Goal: Find specific page/section: Find specific page/section

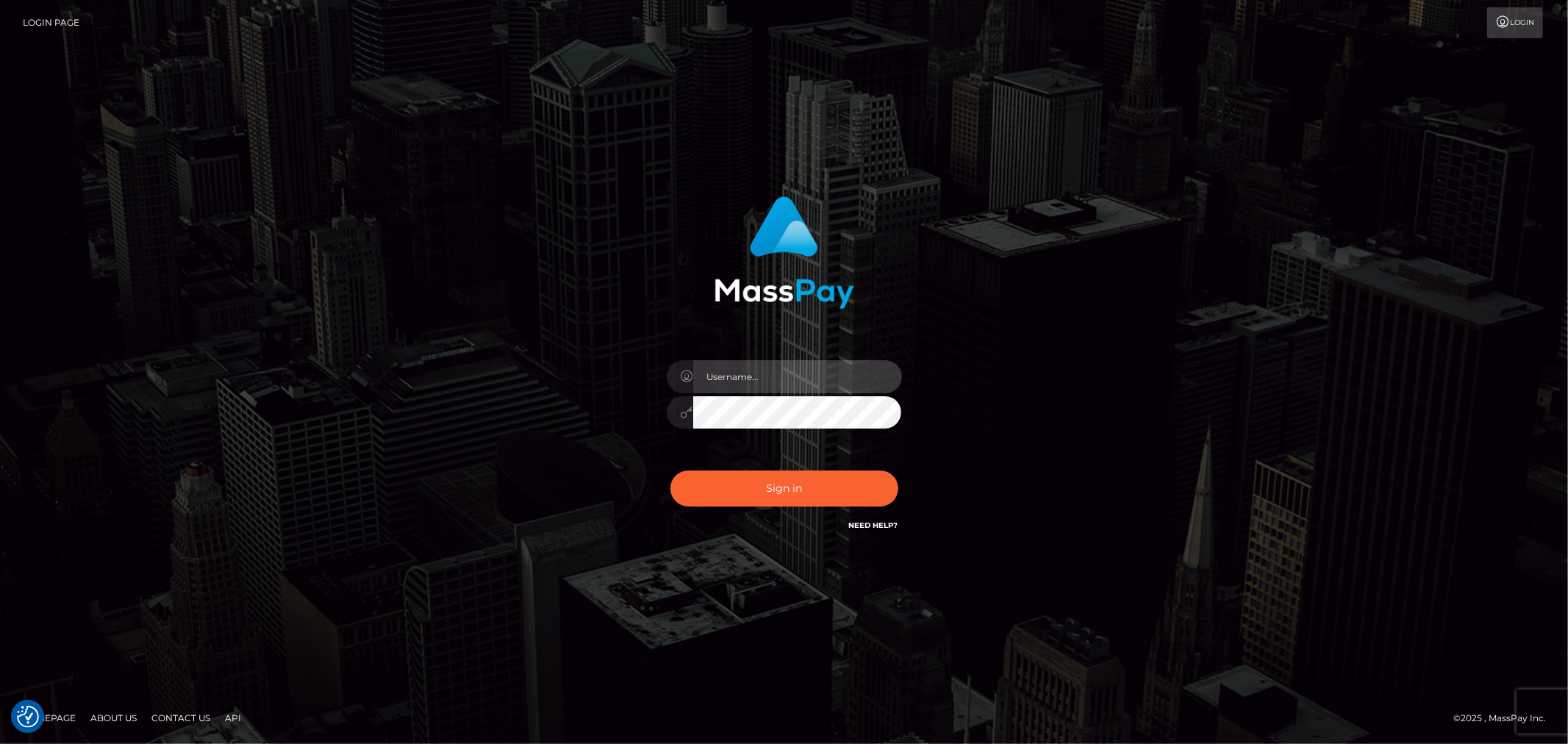
click at [819, 371] on input "text" at bounding box center [798, 377] width 209 height 33
type input "[PERSON_NAME].xcite"
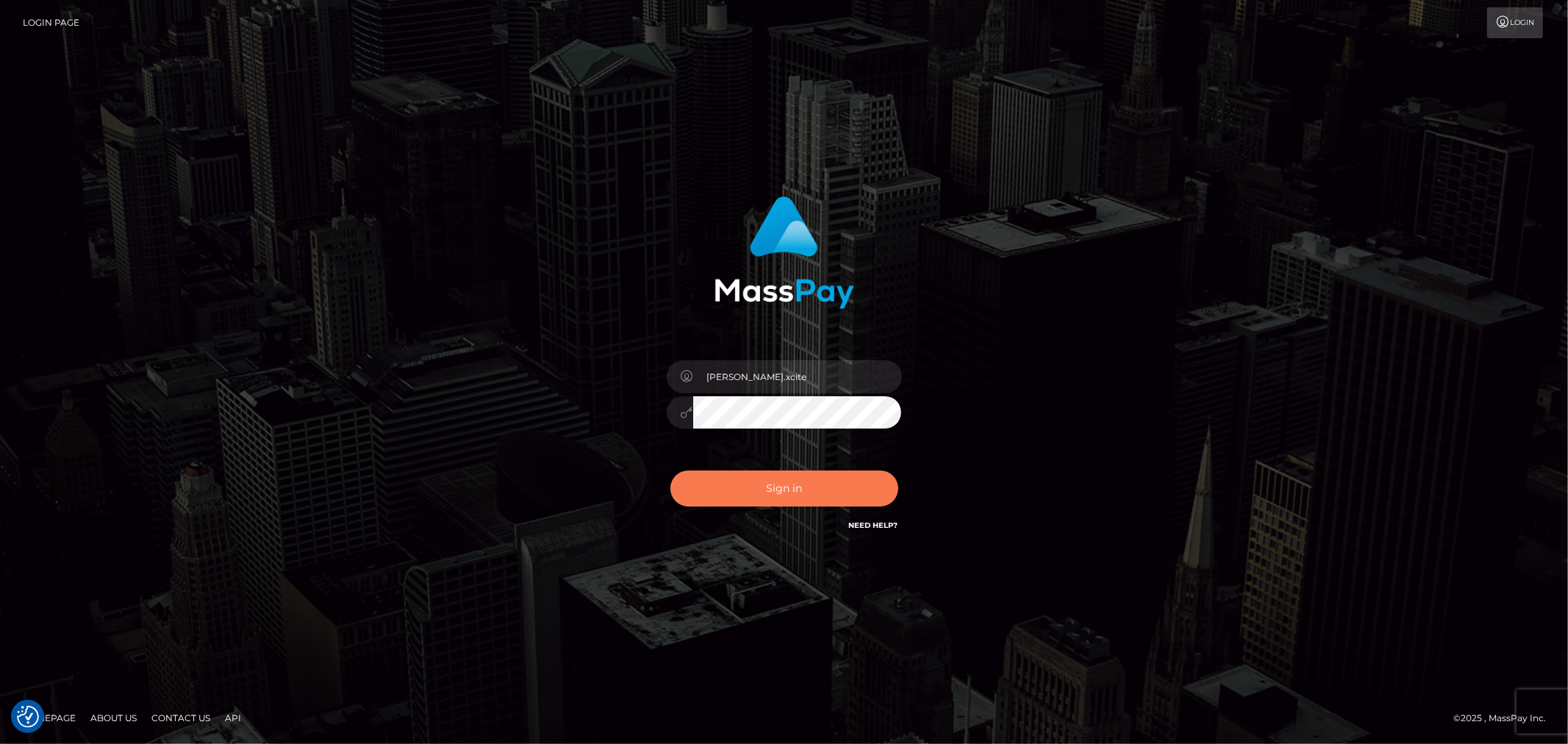
click at [769, 487] on button "Sign in" at bounding box center [784, 488] width 228 height 36
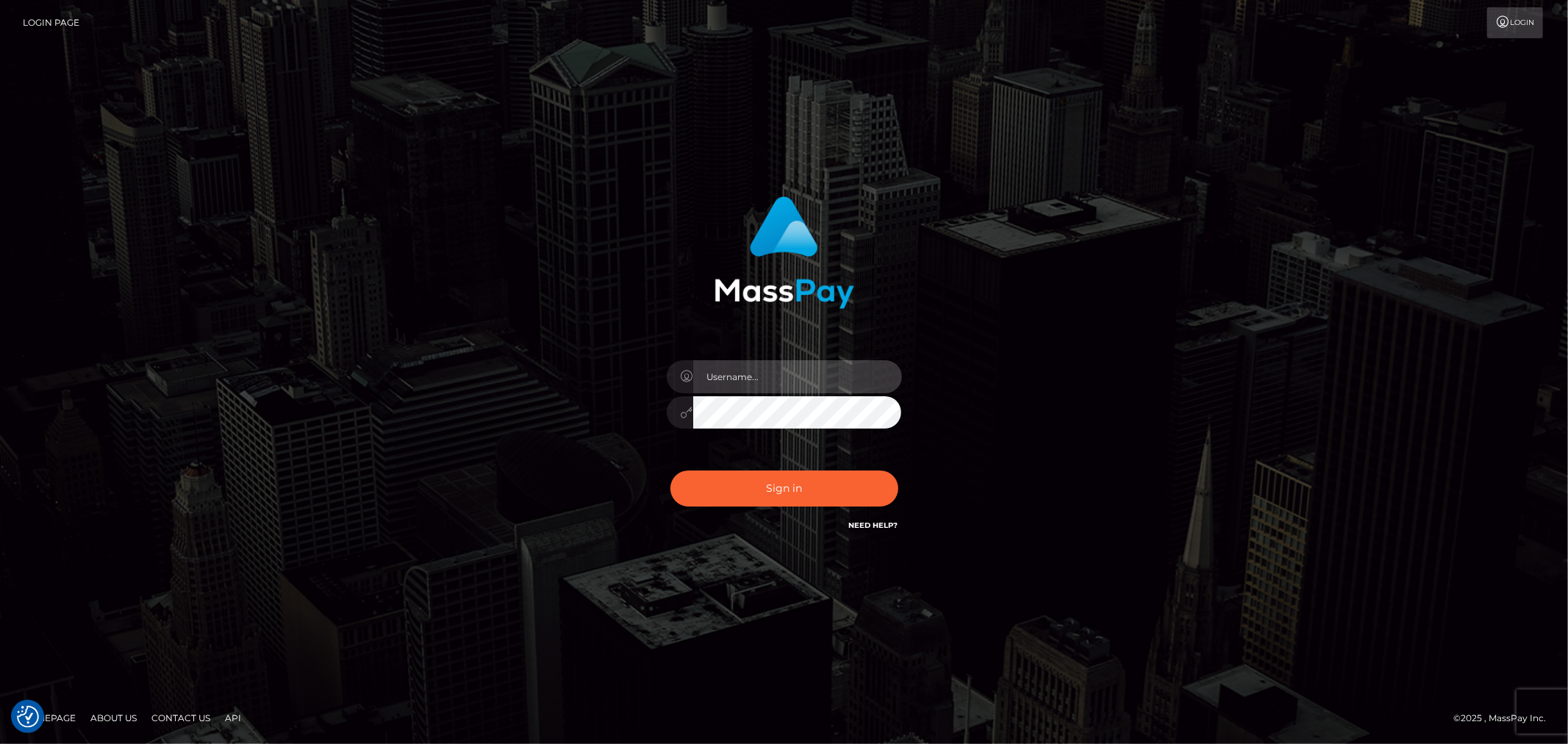
click at [864, 388] on input "text" at bounding box center [798, 377] width 209 height 33
type input "[PERSON_NAME].xcite"
click at [1059, 466] on div "Raymundo.xcite Sign in" at bounding box center [784, 372] width 839 height 374
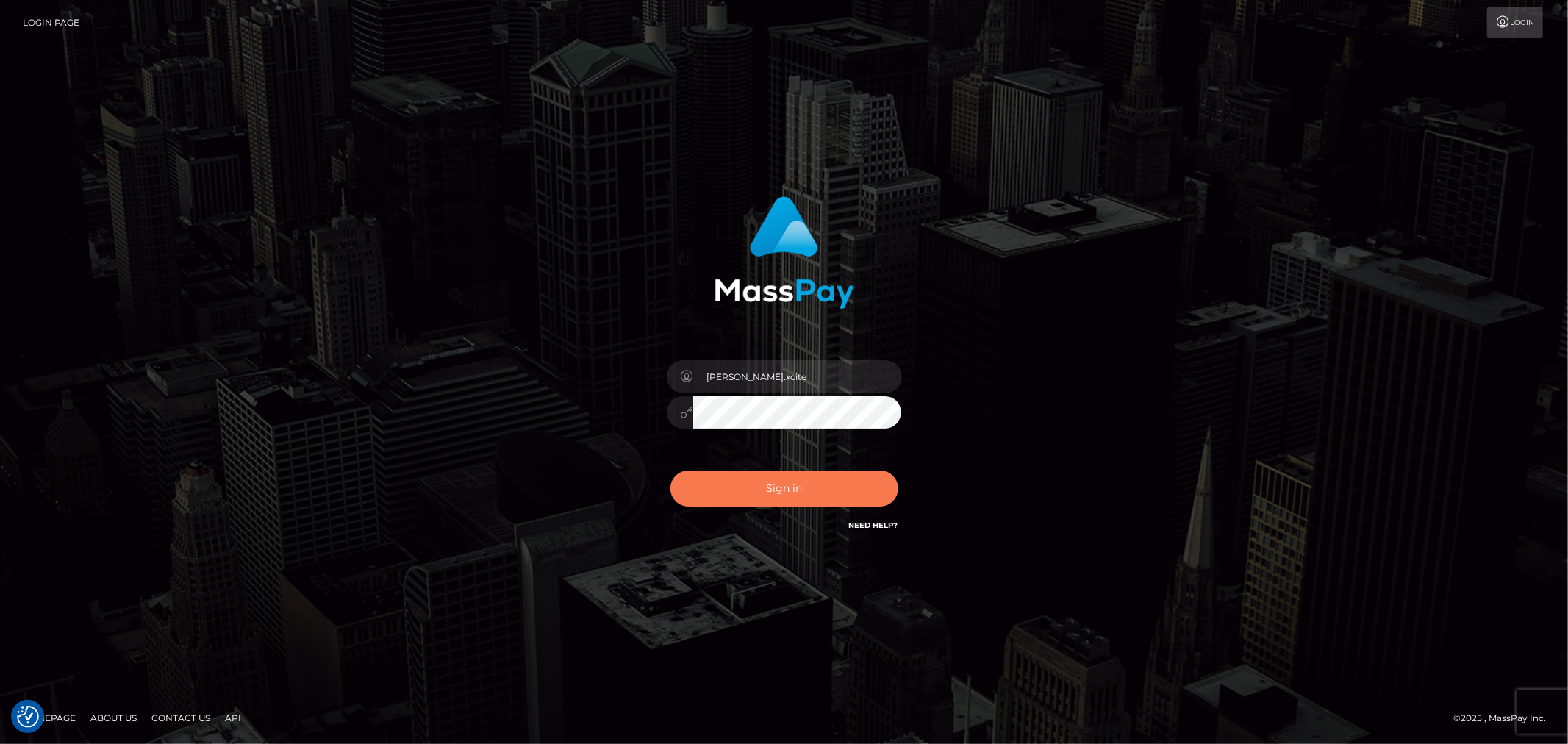
click at [795, 479] on button "Sign in" at bounding box center [784, 488] width 228 height 36
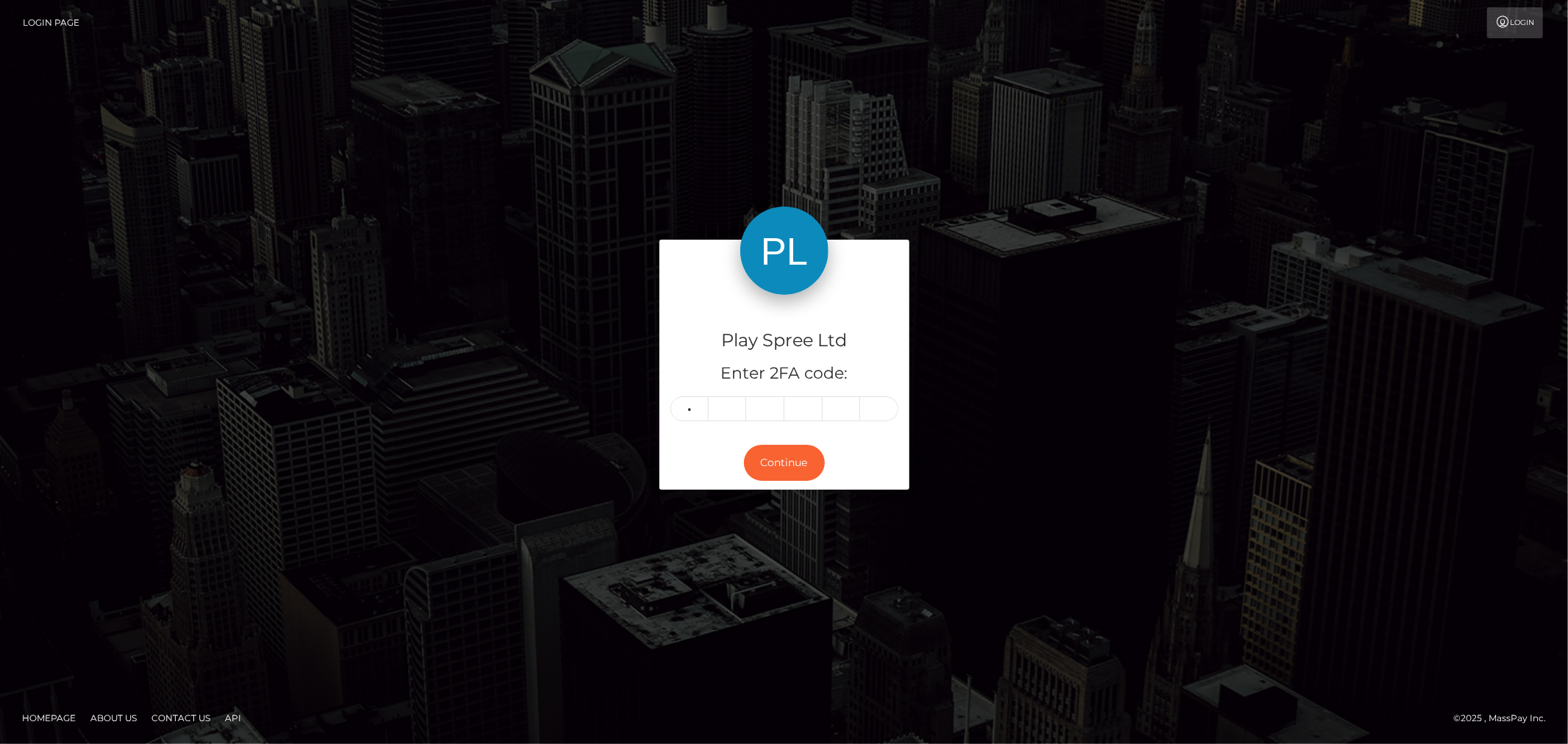
type input "0"
type input "3"
type input "7"
type input "2"
type input "0"
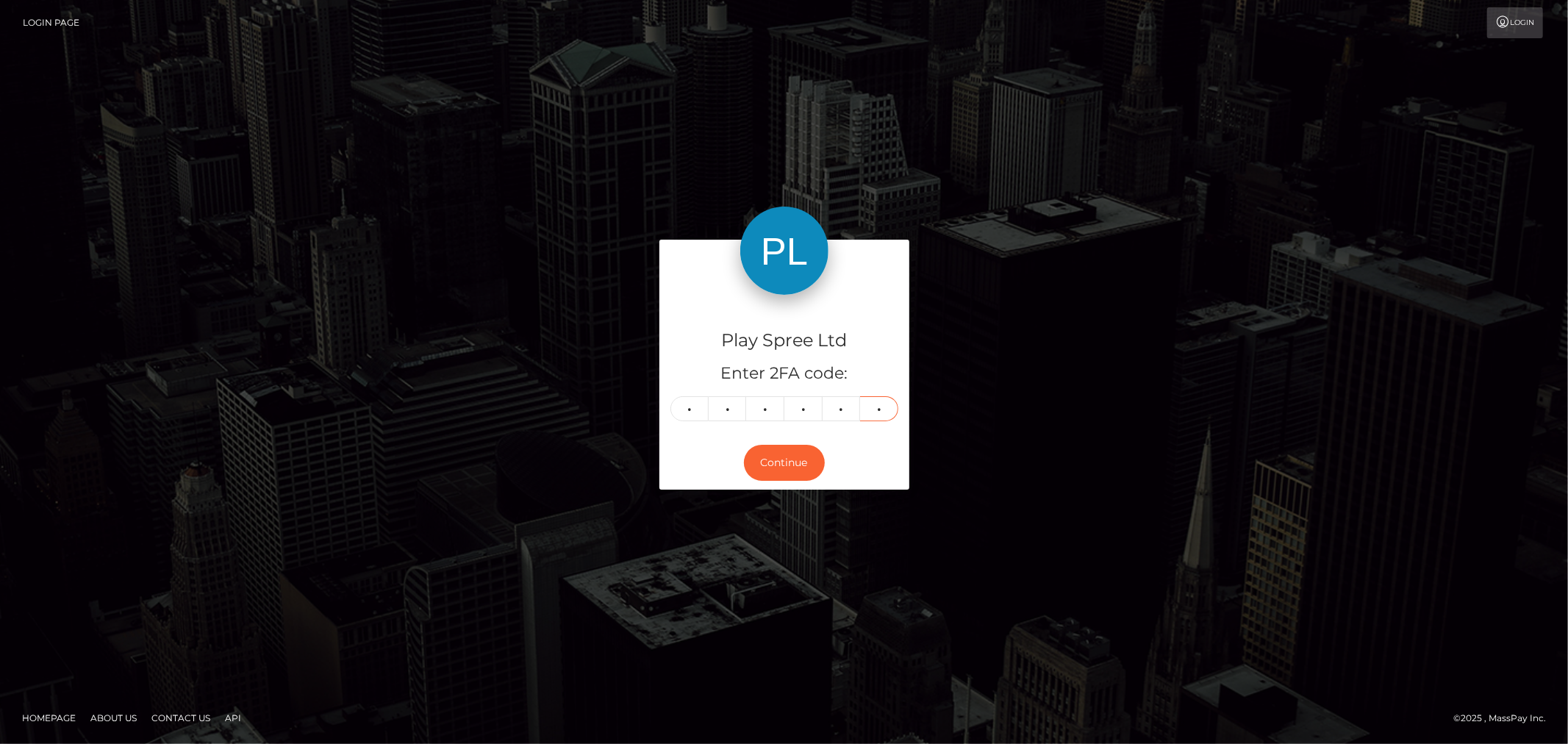
type input "9"
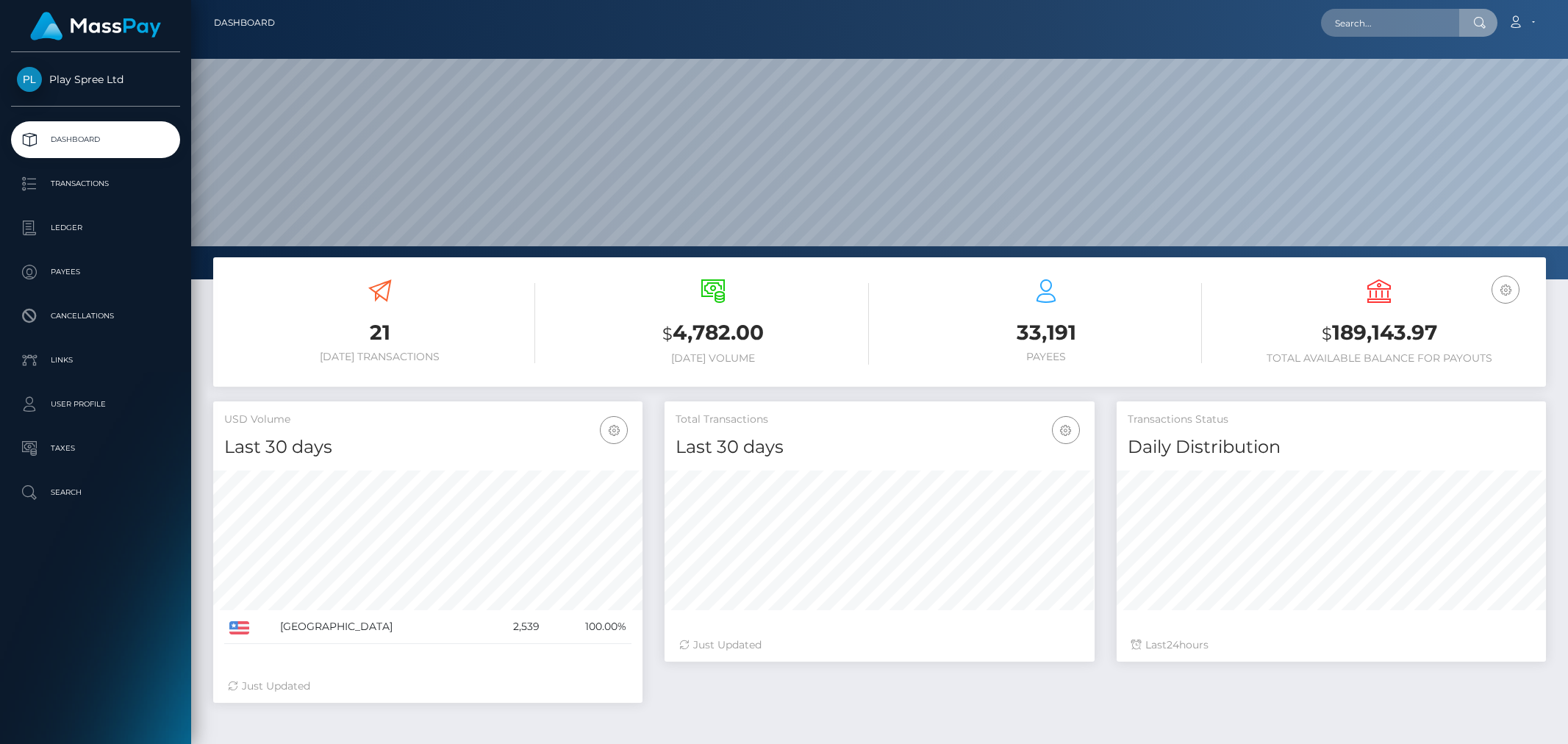
click at [1378, 27] on input "text" at bounding box center [1390, 22] width 138 height 28
type input "663523"
click at [1394, 83] on link "JOSE LUIS GALVAN" at bounding box center [1379, 77] width 117 height 27
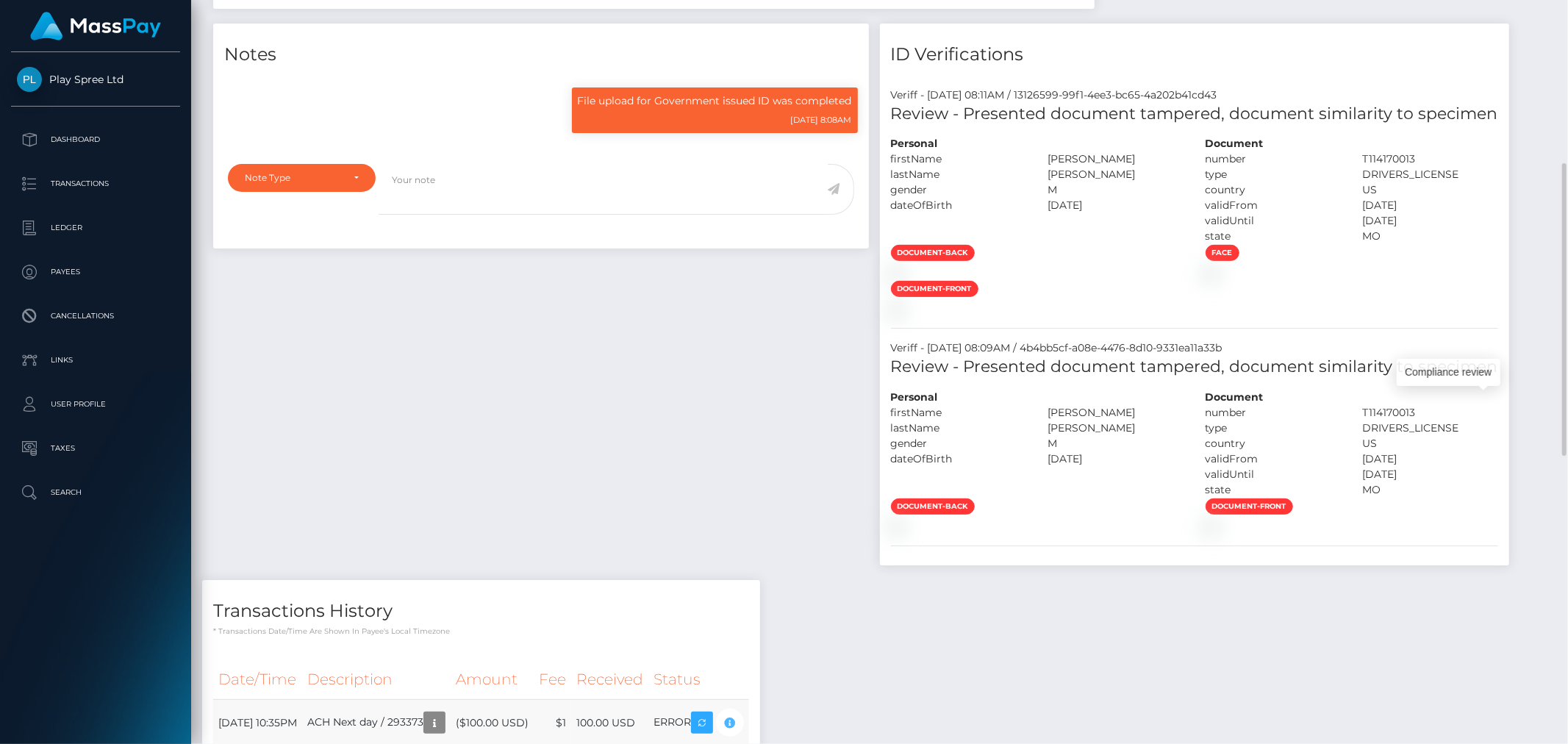
scroll to position [176, 429]
click at [771, 580] on div "Transactions History * Transactions date/time are shown in payee's local timezo…" at bounding box center [480, 683] width 580 height 206
drag, startPoint x: 1339, startPoint y: 127, endPoint x: 1346, endPoint y: 170, distance: 43.6
click at [1339, 127] on div "Notes File upload for Government issued ID was completed 07/02/25 8:08AM Note T…" at bounding box center [879, 405] width 1355 height 764
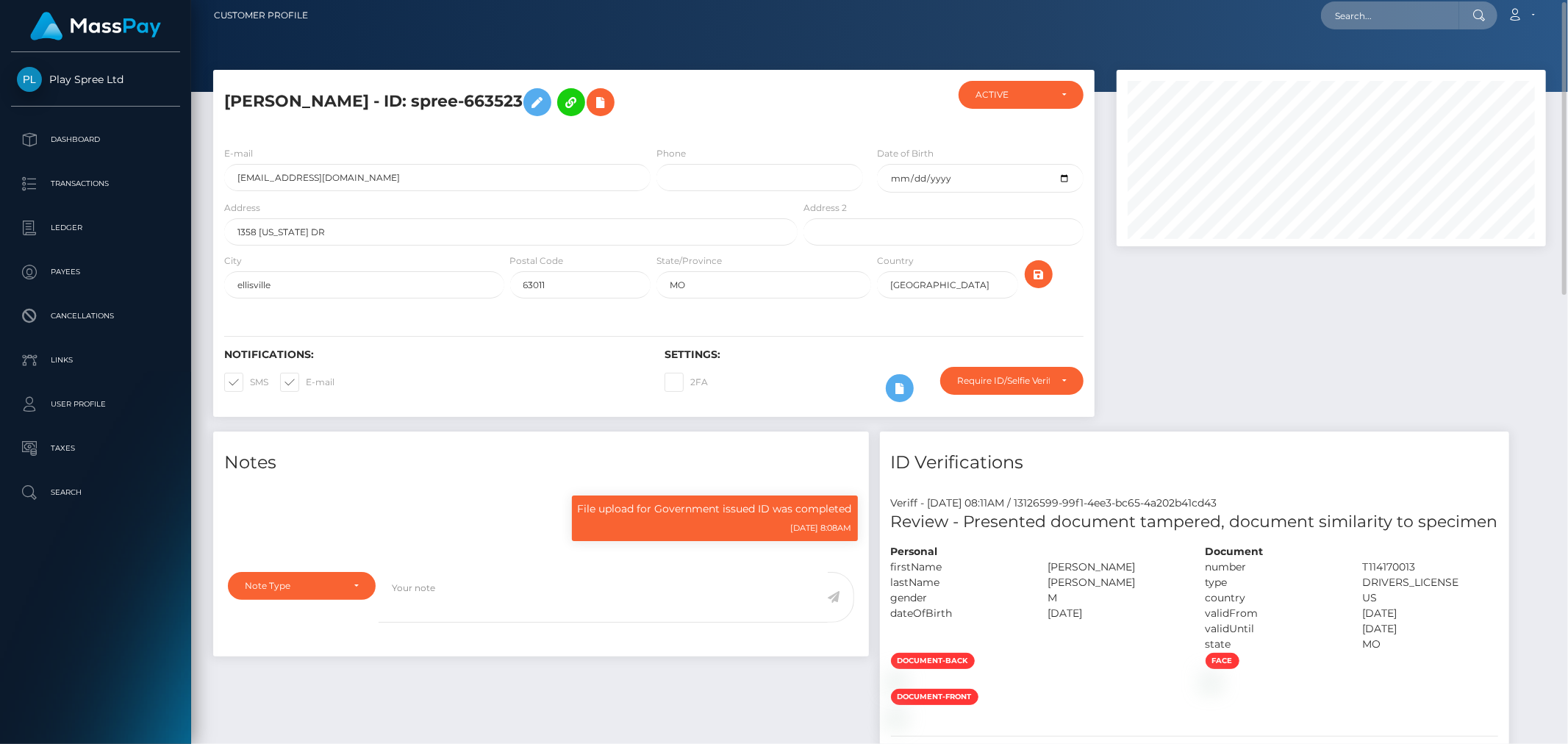
scroll to position [0, 0]
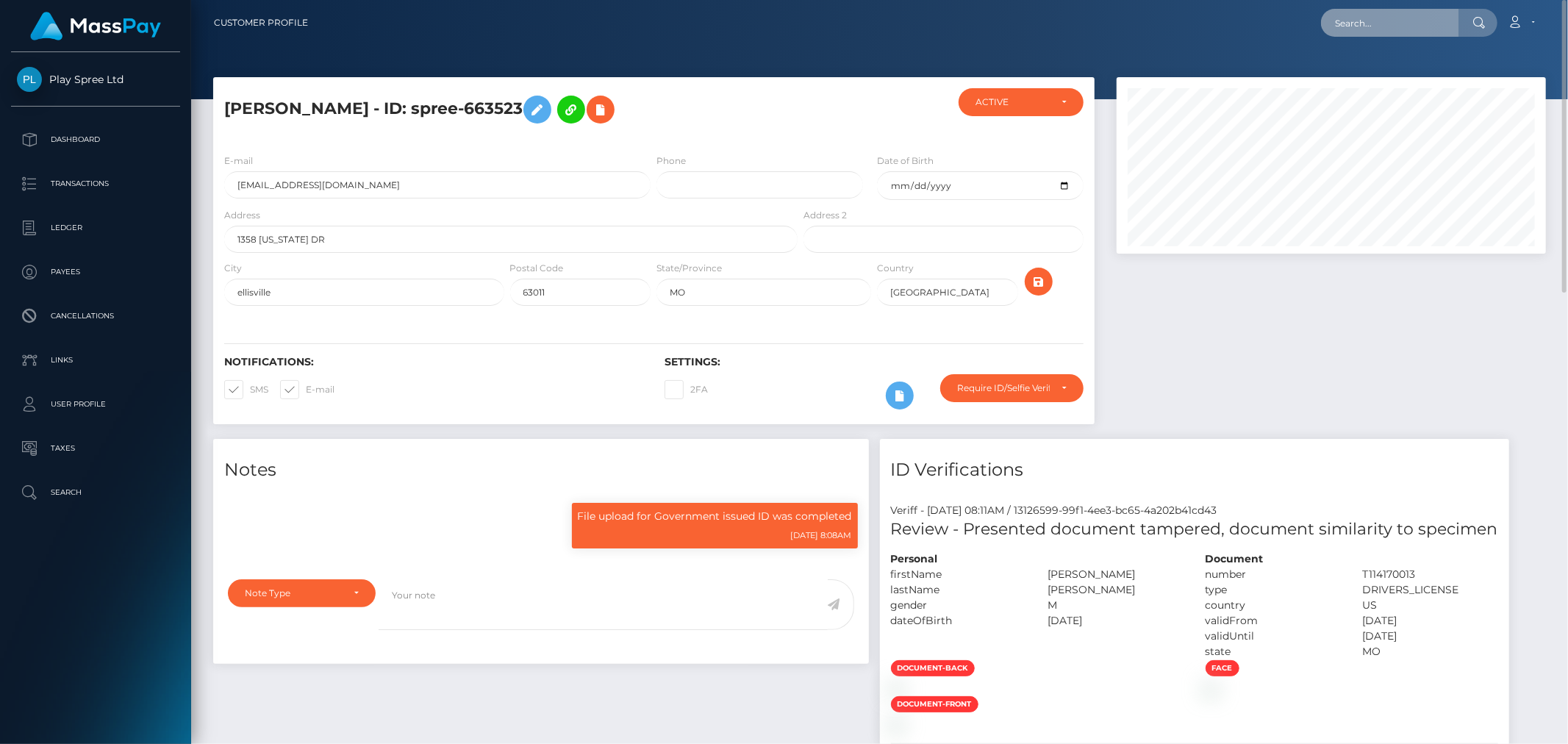
drag, startPoint x: 1373, startPoint y: 19, endPoint x: 1381, endPoint y: 23, distance: 8.9
click at [1373, 19] on input "text" at bounding box center [1390, 22] width 138 height 28
paste input "341544"
type input "341544"
click at [1364, 376] on div at bounding box center [1332, 259] width 451 height 362
